Goal: Information Seeking & Learning: Learn about a topic

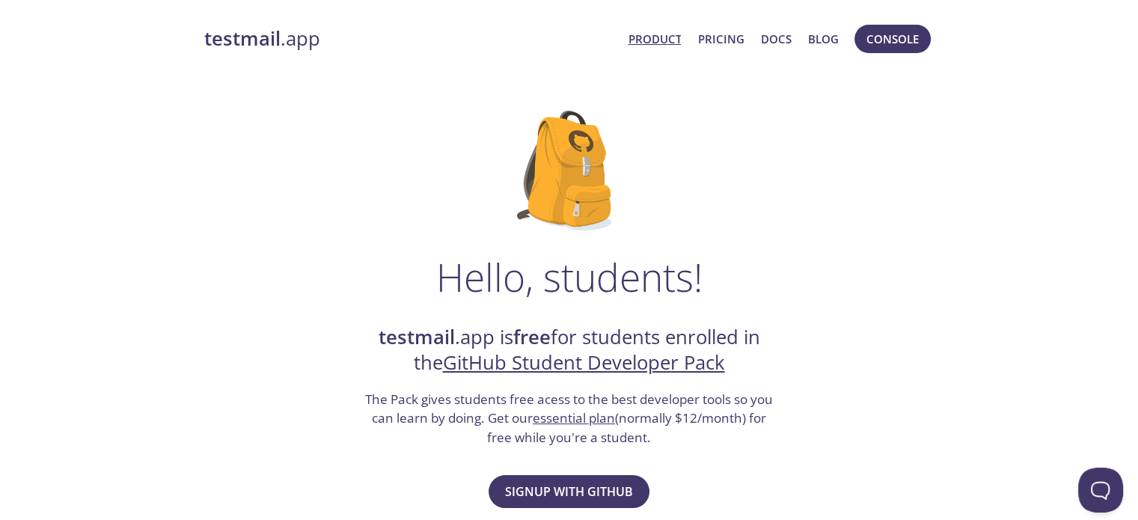
click at [649, 35] on link "Product" at bounding box center [654, 38] width 53 height 19
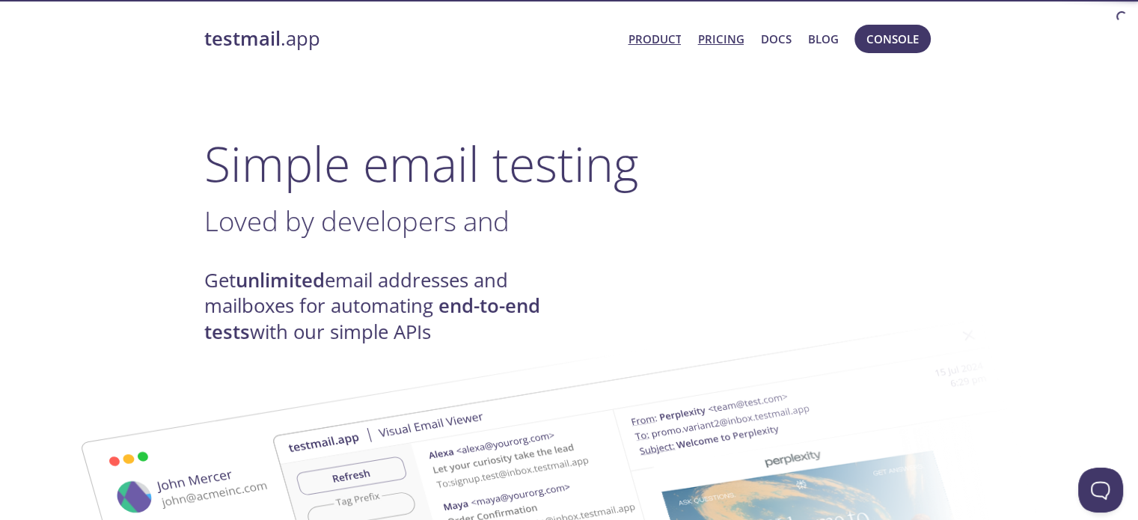
click at [723, 30] on link "Pricing" at bounding box center [720, 38] width 46 height 19
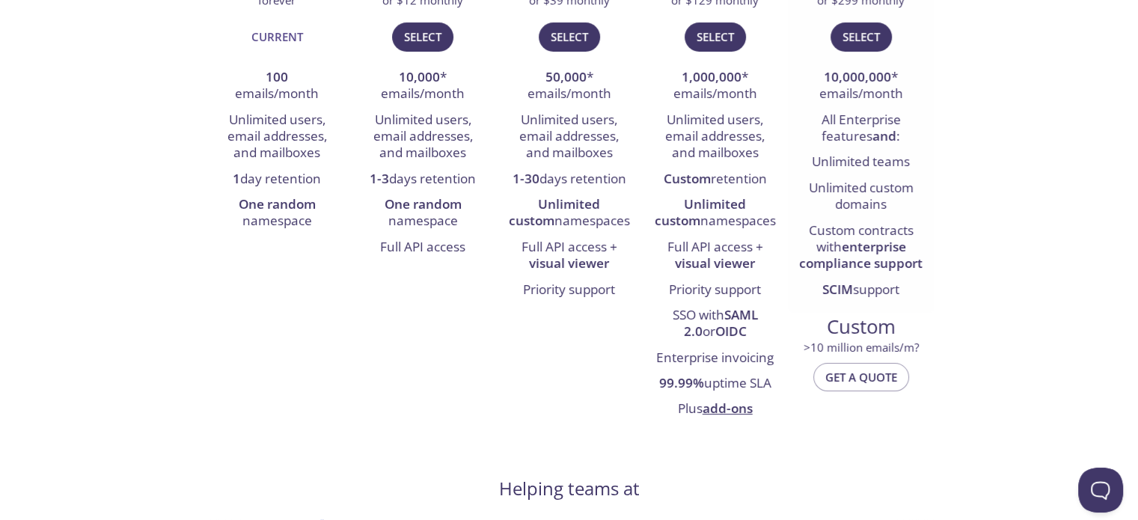
scroll to position [473, 0]
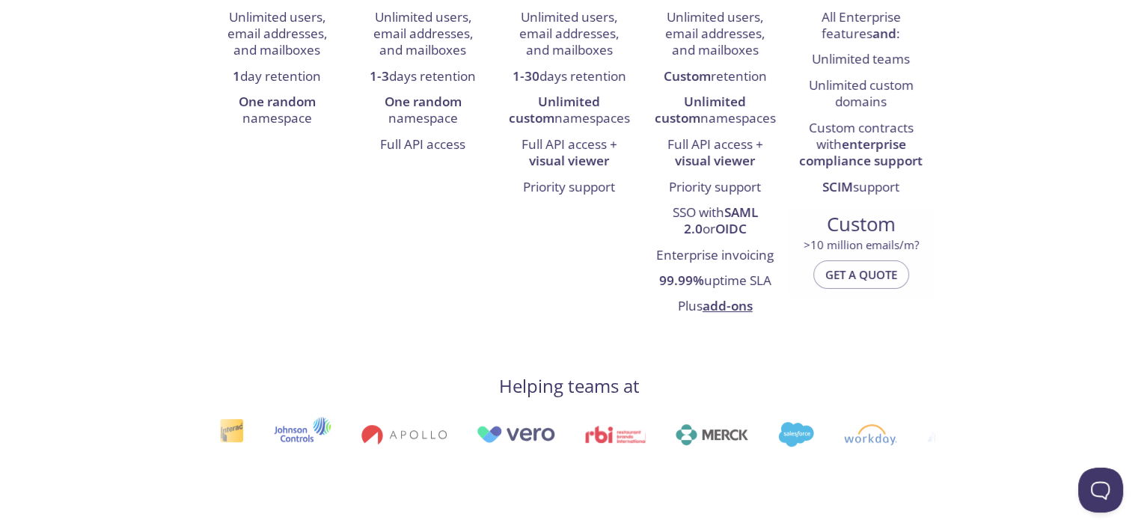
drag, startPoint x: 816, startPoint y: 245, endPoint x: 919, endPoint y: 254, distance: 102.9
click at [919, 254] on div "Custom > 10 million emails/m?" at bounding box center [861, 232] width 146 height 46
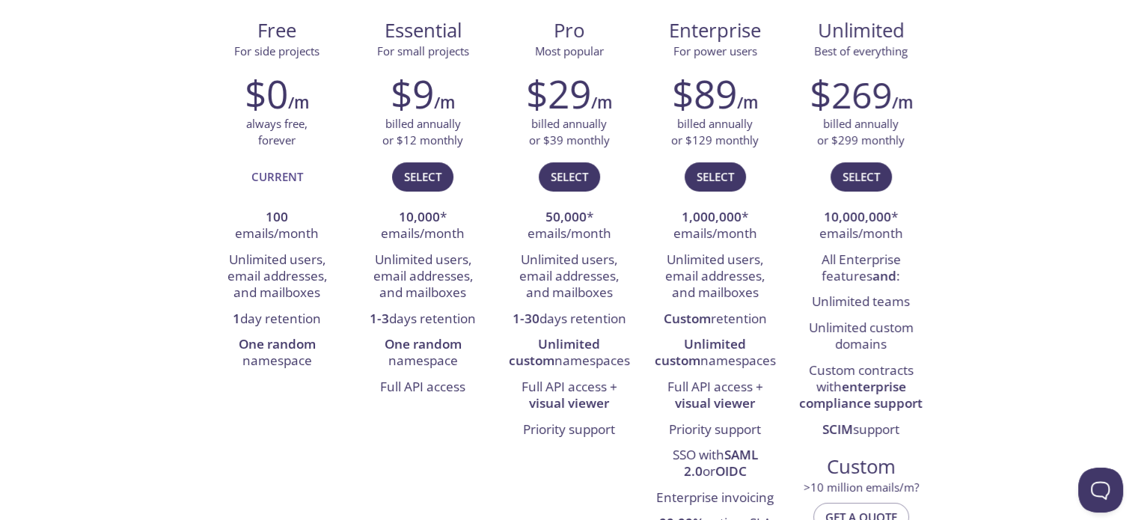
scroll to position [224, 0]
